Goal: Navigation & Orientation: Find specific page/section

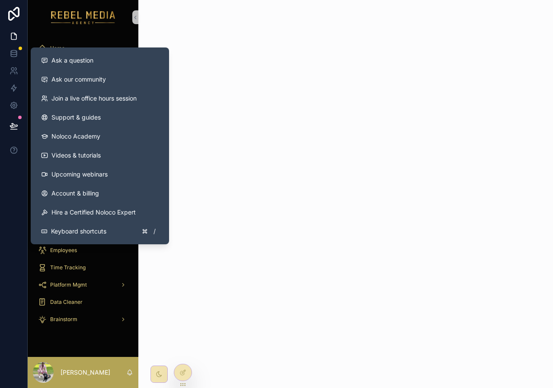
click at [202, 215] on div "scrollable content" at bounding box center [345, 194] width 414 height 388
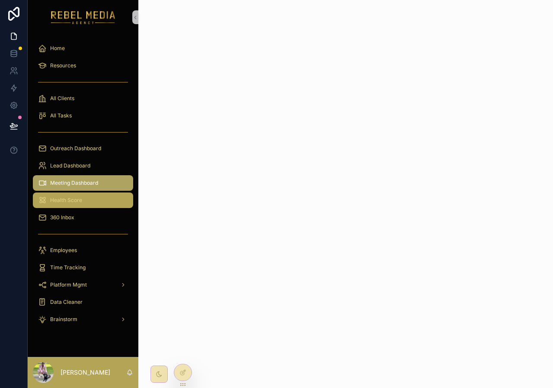
click at [72, 206] on div "Health Score" at bounding box center [83, 201] width 90 height 14
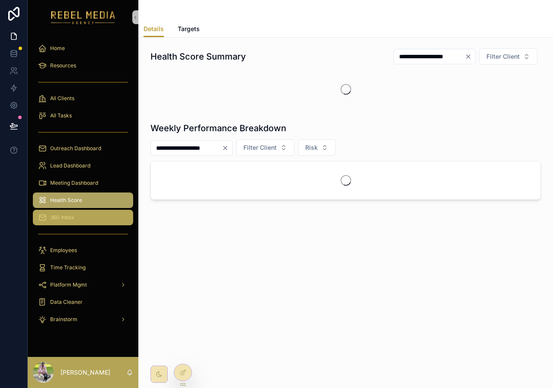
click at [75, 225] on link "360 Inbox" at bounding box center [83, 218] width 100 height 16
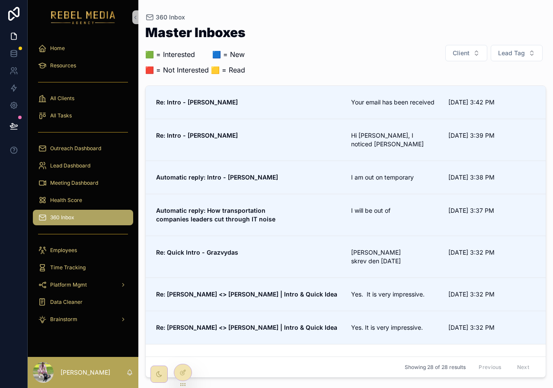
click at [75, 213] on div "360 Inbox" at bounding box center [83, 218] width 90 height 14
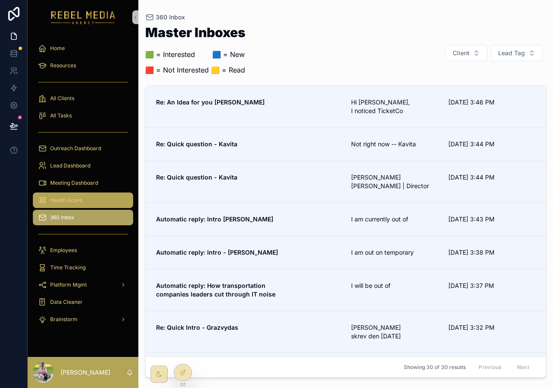
click at [79, 194] on div "Health Score" at bounding box center [83, 201] width 90 height 14
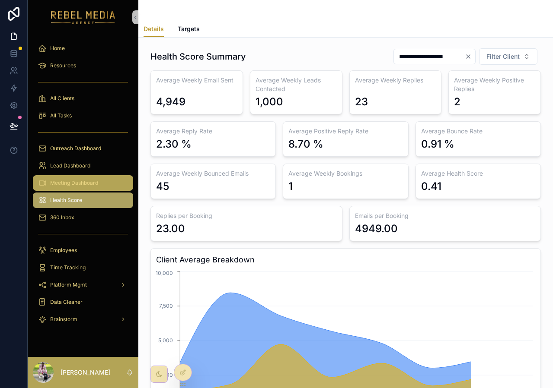
click at [81, 179] on div "Meeting Dashboard" at bounding box center [83, 183] width 90 height 14
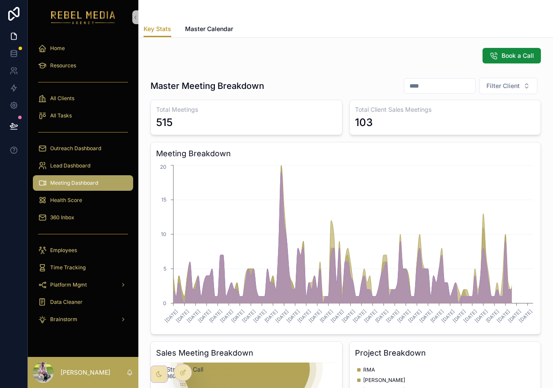
click at [86, 156] on div "Outreach Dashboard" at bounding box center [83, 148] width 111 height 17
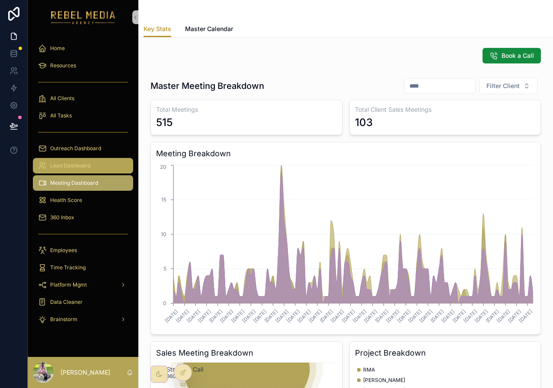
click at [82, 168] on span "Lead Dashboard" at bounding box center [70, 165] width 40 height 7
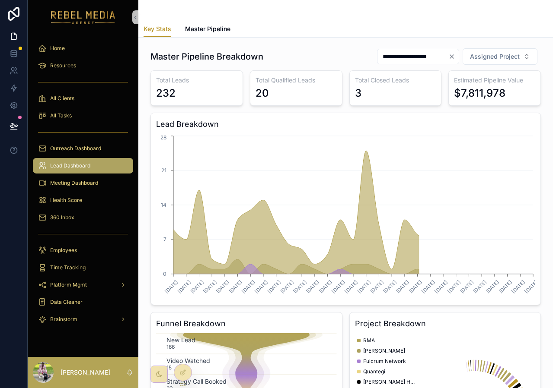
click at [84, 134] on div "scrollable content" at bounding box center [83, 132] width 100 height 14
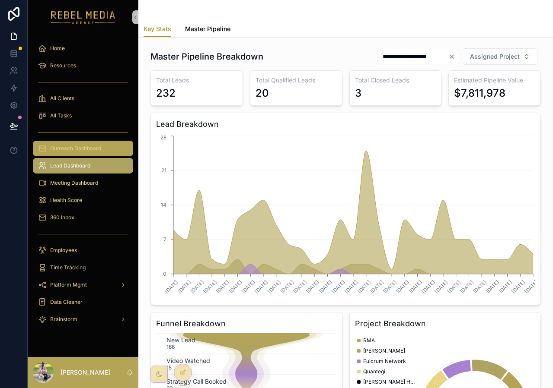
click at [82, 145] on span "Outreach Dashboard" at bounding box center [75, 148] width 51 height 7
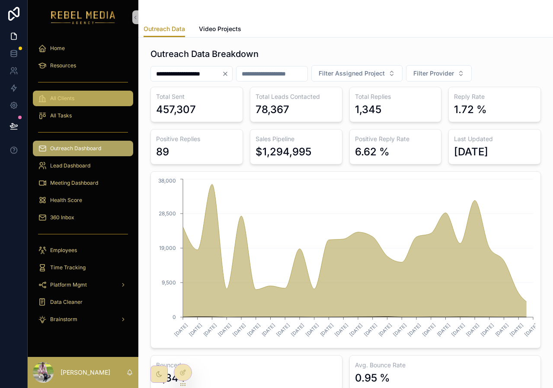
drag, startPoint x: 105, startPoint y: 99, endPoint x: 155, endPoint y: 107, distance: 50.8
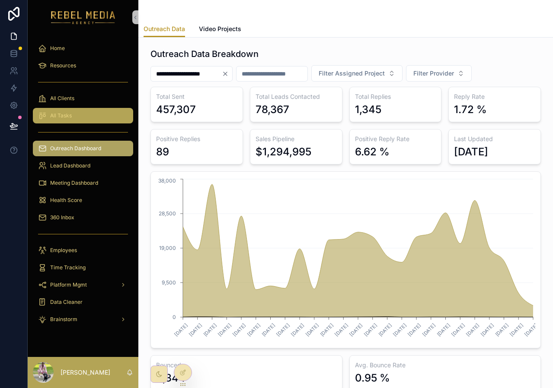
click at [88, 116] on div "All Tasks" at bounding box center [83, 116] width 90 height 14
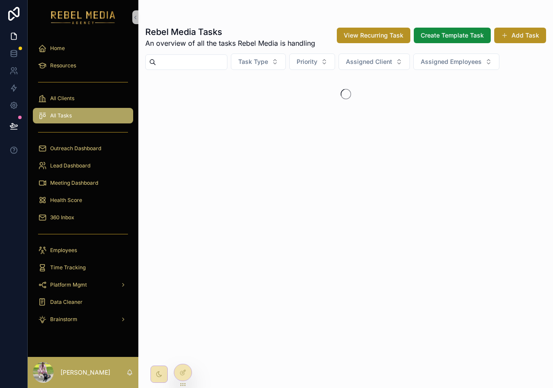
click at [92, 89] on div "scrollable content" at bounding box center [83, 82] width 111 height 16
click at [89, 103] on div "All Clients" at bounding box center [83, 99] width 90 height 14
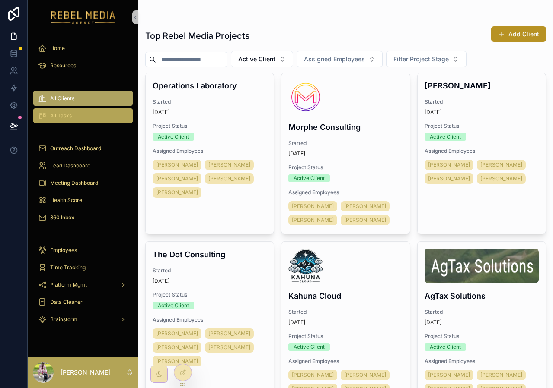
click at [70, 116] on span "All Tasks" at bounding box center [61, 115] width 22 height 7
